Goal: Contribute content: Add original content to the website for others to see

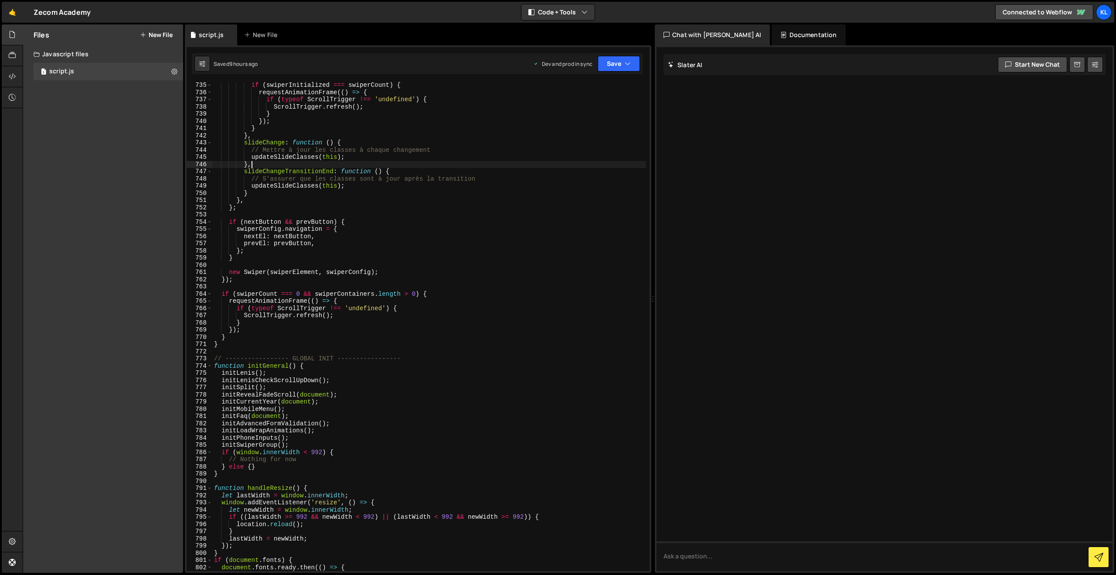
click at [294, 167] on div "if ( swiperInitialized === swiperCount ) { requestAnimationFrame (( ) => { if (…" at bounding box center [429, 333] width 434 height 503
type textarea "}"
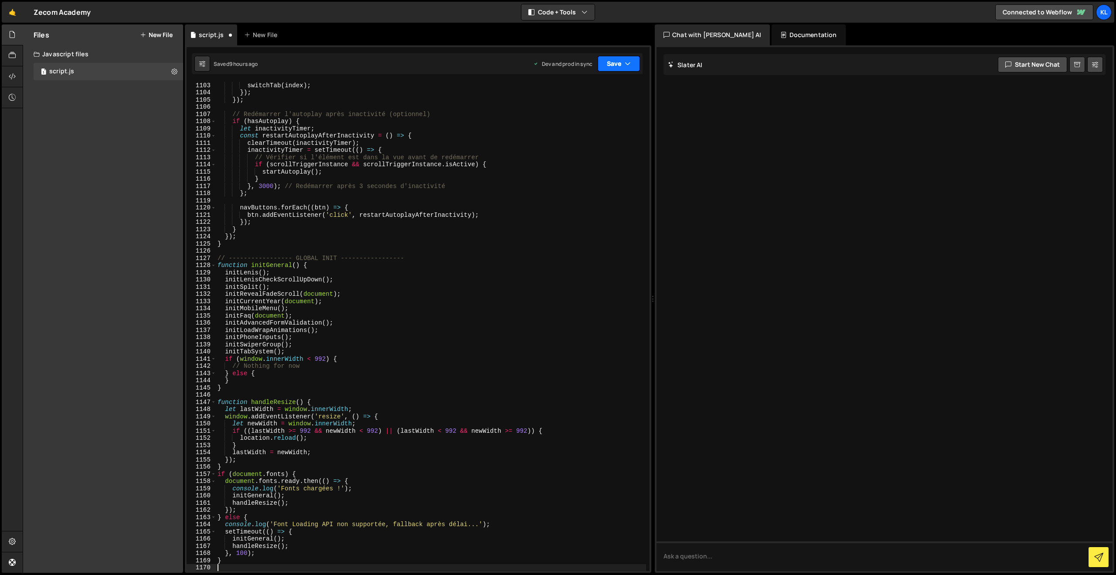
click at [623, 60] on button "Save" at bounding box center [619, 64] width 42 height 16
click at [569, 118] on div "Saved 9 hours ago" at bounding box center [589, 123] width 91 height 10
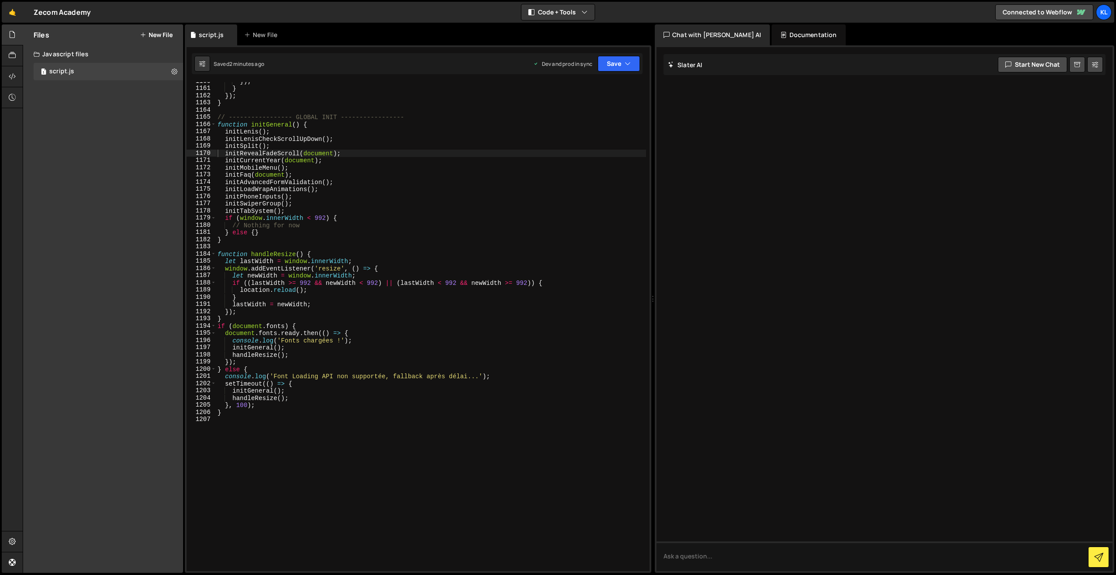
scroll to position [8340, 0]
click at [508, 207] on div "}) ; } }) ; } // ----------------- GLOBAL INIT ----------------- function initG…" at bounding box center [431, 332] width 430 height 503
type textarea "}"
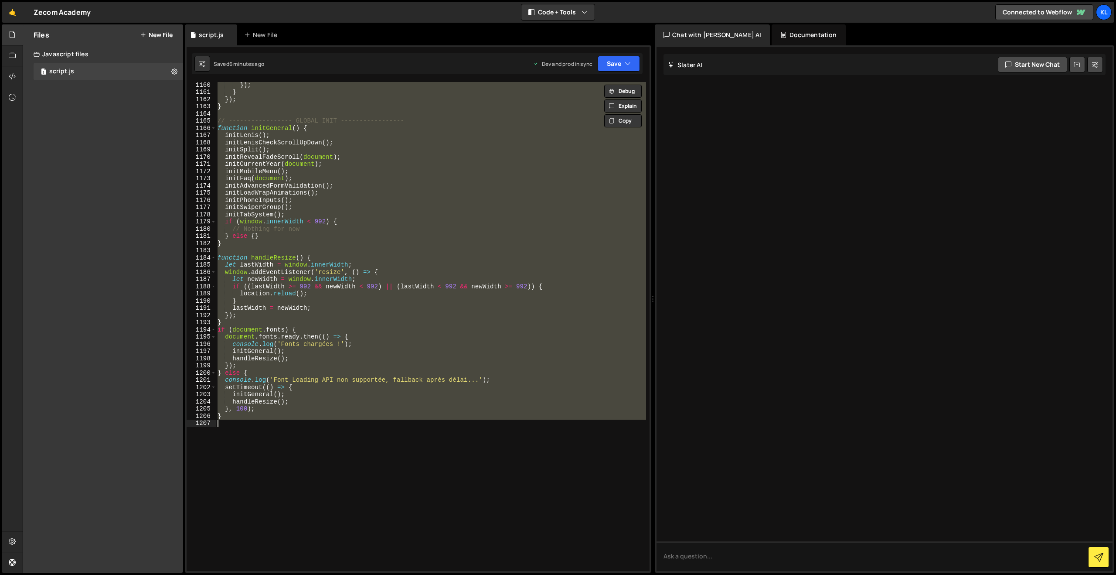
paste textarea
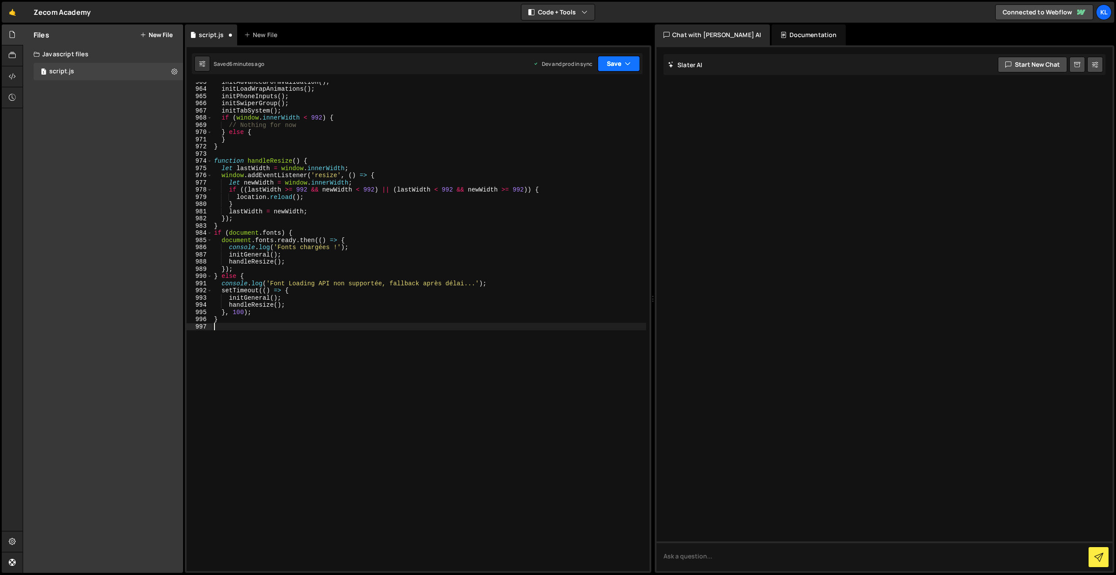
click at [612, 68] on button "Save" at bounding box center [619, 64] width 42 height 16
click at [570, 118] on div "Saved 6 minutes ago" at bounding box center [589, 123] width 91 height 10
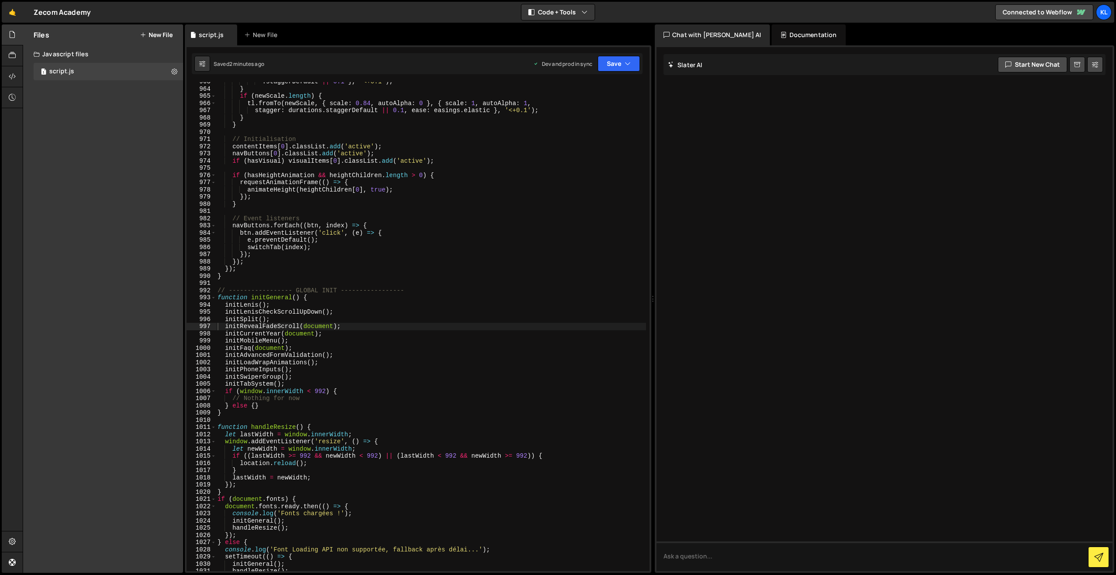
click at [474, 254] on div ". staggerDefault || 0.1 } , '<+0.1' ) ; } if ( newScale . length ) { tl . fromT…" at bounding box center [431, 329] width 430 height 503
type textarea "}"
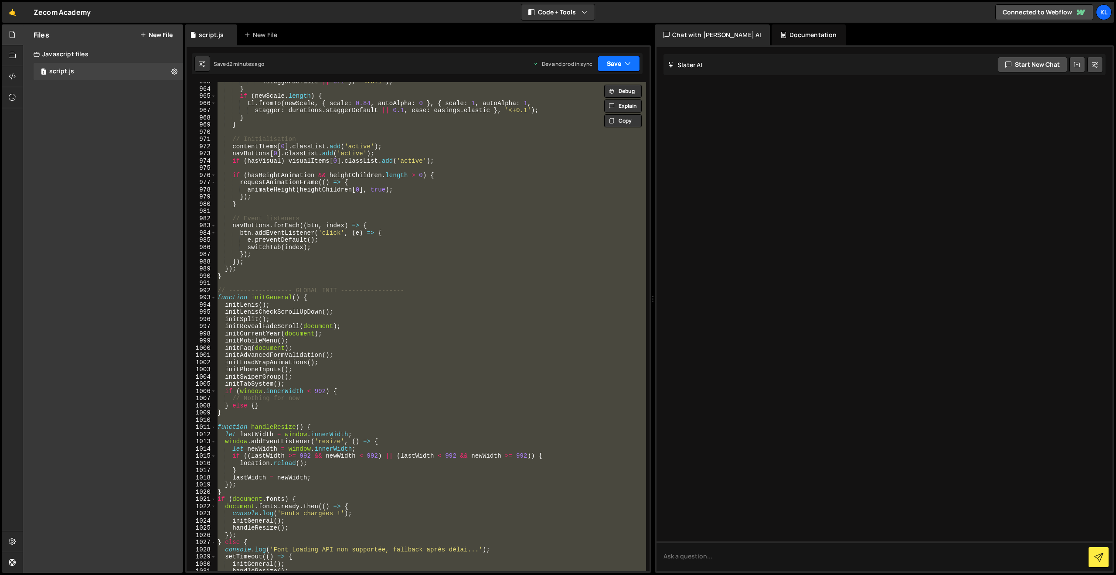
paste textarea
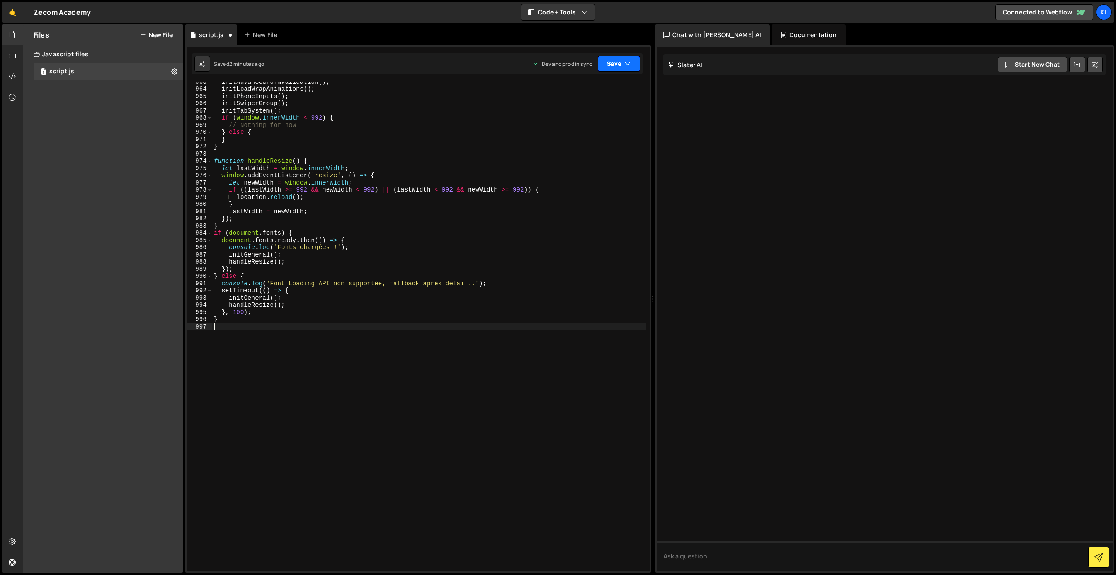
click at [615, 66] on button "Save" at bounding box center [619, 64] width 42 height 16
drag, startPoint x: 572, startPoint y: 116, endPoint x: 543, endPoint y: 95, distance: 35.8
click at [572, 116] on div "Save to Production S" at bounding box center [589, 113] width 91 height 9
